Goal: Task Accomplishment & Management: Manage account settings

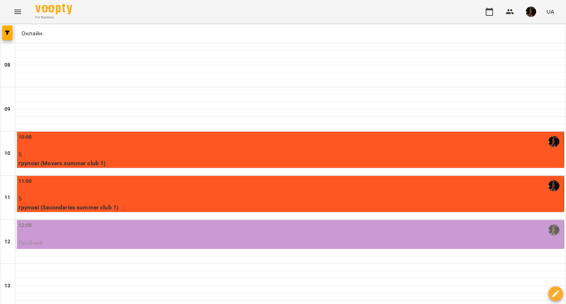
scroll to position [37, 0]
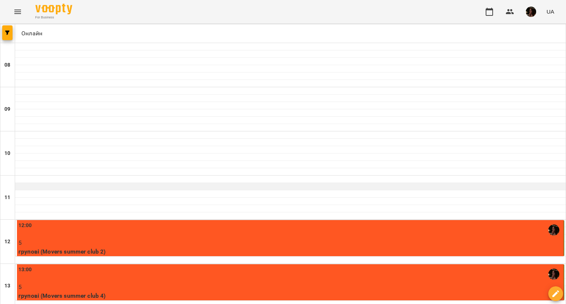
scroll to position [258, 0]
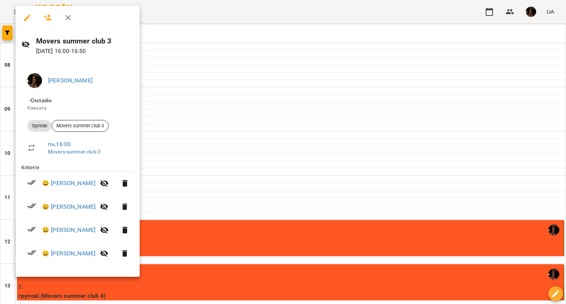
click at [244, 186] on div at bounding box center [283, 152] width 566 height 304
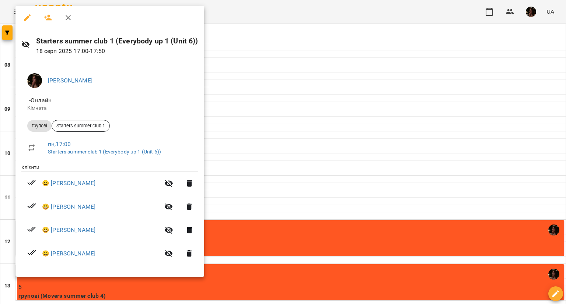
click at [270, 231] on div at bounding box center [283, 152] width 566 height 304
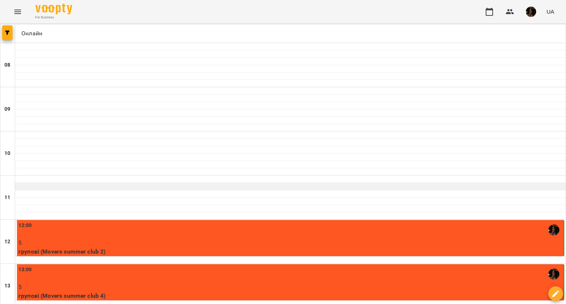
scroll to position [74, 0]
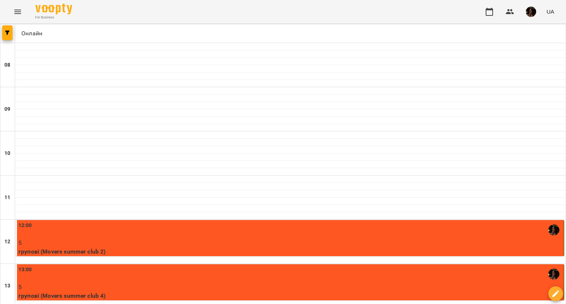
click at [271, 222] on div "12:00" at bounding box center [290, 230] width 544 height 17
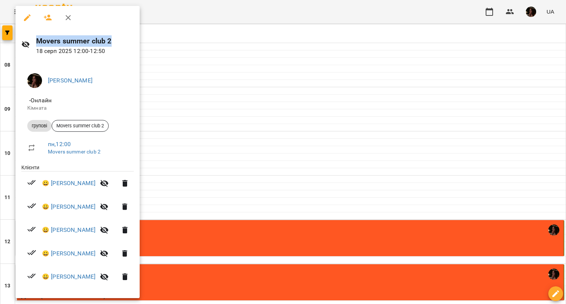
drag, startPoint x: 38, startPoint y: 38, endPoint x: 117, endPoint y: 39, distance: 78.9
click at [117, 39] on h6 "Movers summer club 2" at bounding box center [85, 40] width 98 height 11
click at [116, 39] on h6 "Movers summer club 2" at bounding box center [85, 40] width 98 height 11
click at [244, 134] on div at bounding box center [283, 152] width 566 height 304
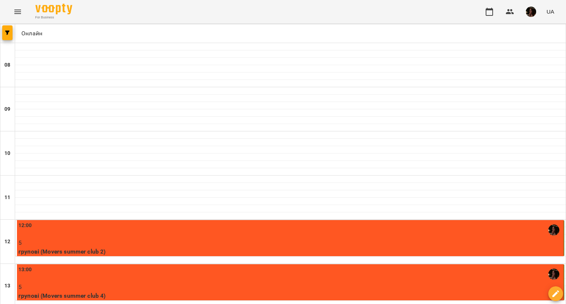
click at [168, 239] on p "5" at bounding box center [290, 243] width 544 height 9
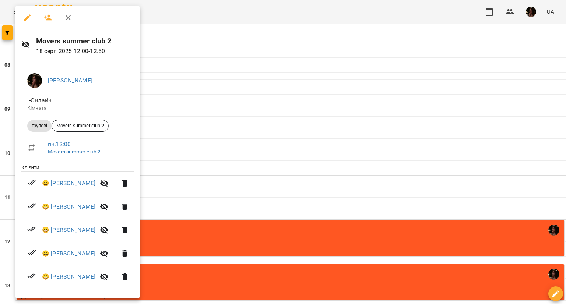
click at [211, 116] on div at bounding box center [283, 152] width 566 height 304
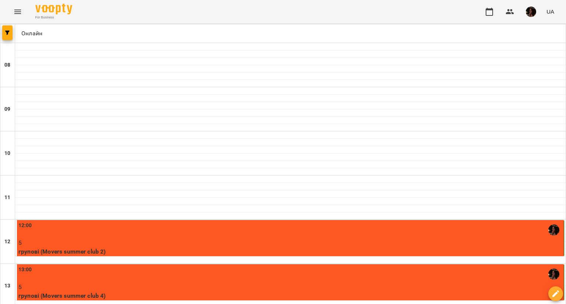
scroll to position [295, 0]
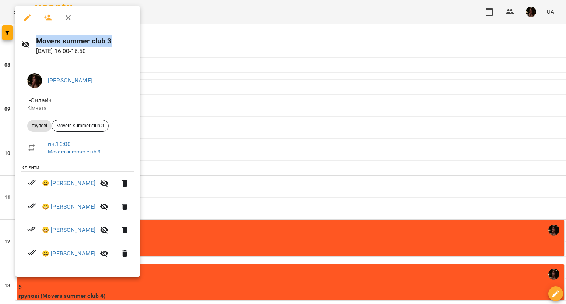
drag, startPoint x: 38, startPoint y: 41, endPoint x: 118, endPoint y: 40, distance: 80.3
click at [118, 40] on h6 "Movers summer club 3" at bounding box center [85, 40] width 98 height 11
click at [237, 205] on div at bounding box center [283, 152] width 566 height 304
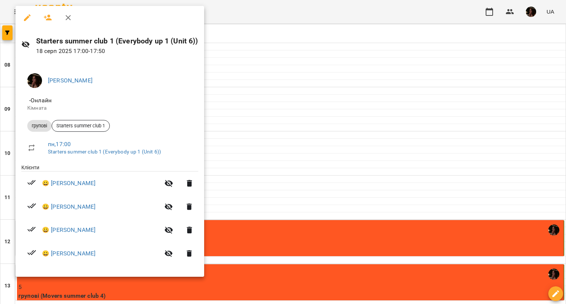
click at [247, 207] on div at bounding box center [283, 152] width 566 height 304
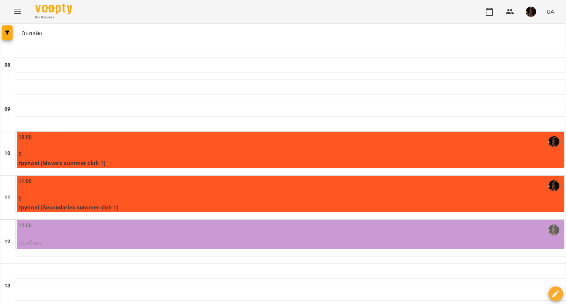
scroll to position [111, 0]
click at [238, 239] on p "Пробний" at bounding box center [290, 243] width 544 height 9
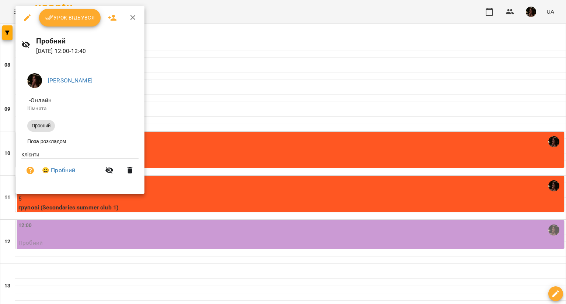
click at [75, 23] on button "Урок відбувся" at bounding box center [70, 18] width 62 height 18
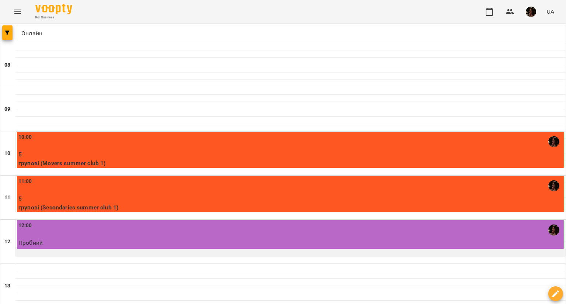
scroll to position [184, 0]
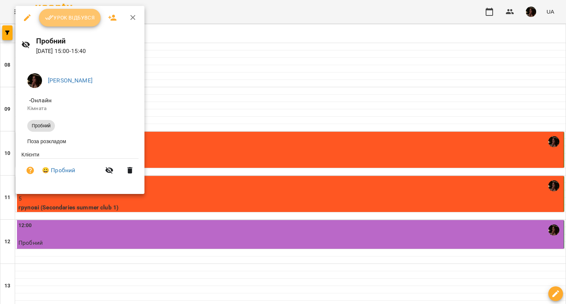
click at [67, 19] on span "Урок відбувся" at bounding box center [70, 17] width 50 height 9
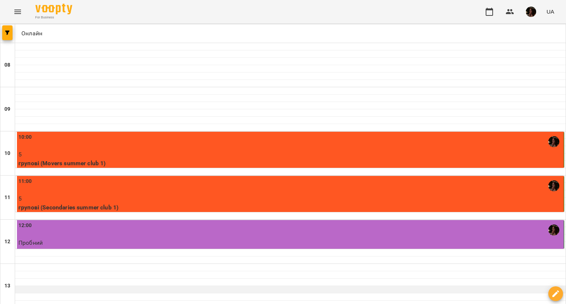
scroll to position [258, 0]
